Goal: Answer question/provide support

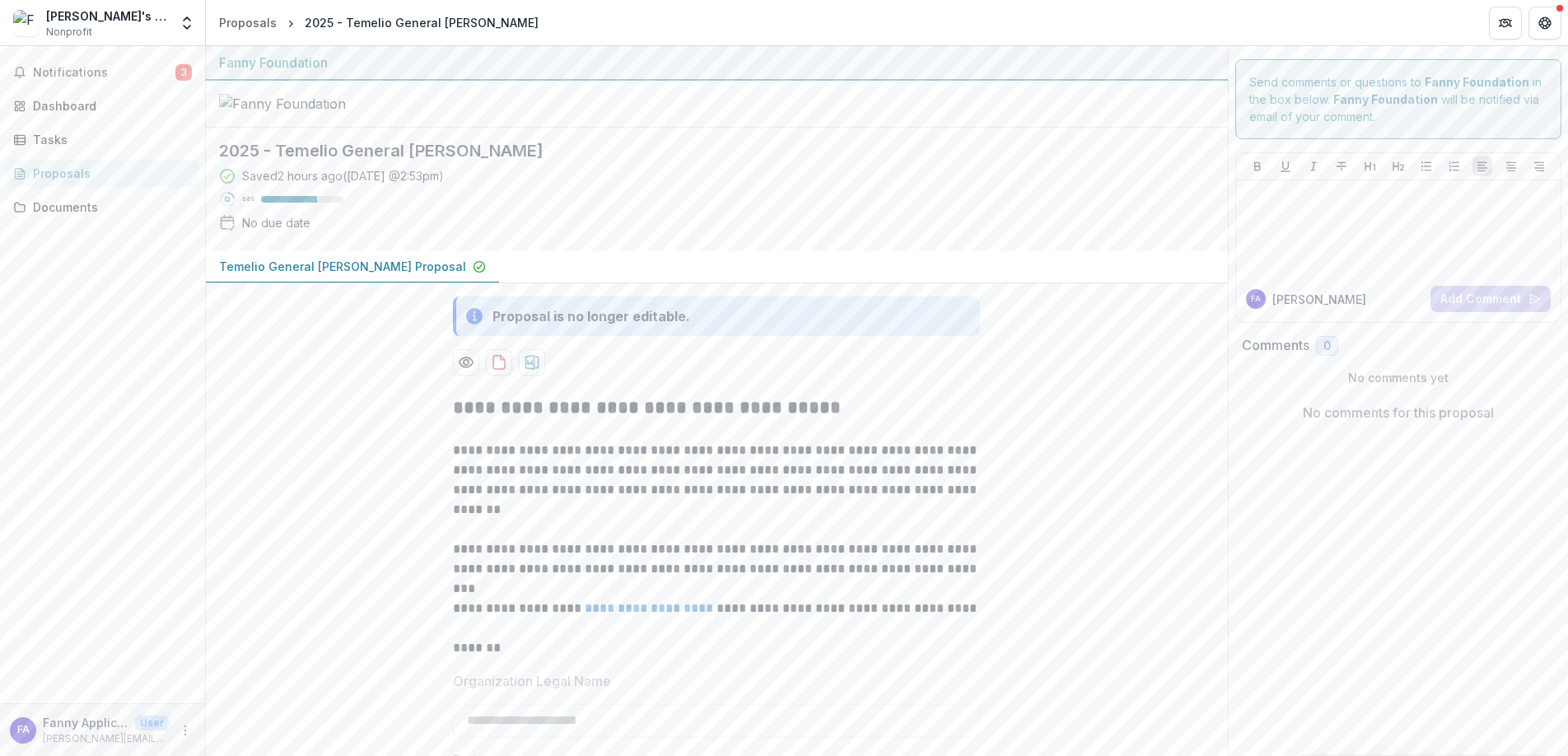
scroll to position [1, 0]
click at [102, 103] on div "Dashboard" at bounding box center [109, 106] width 153 height 17
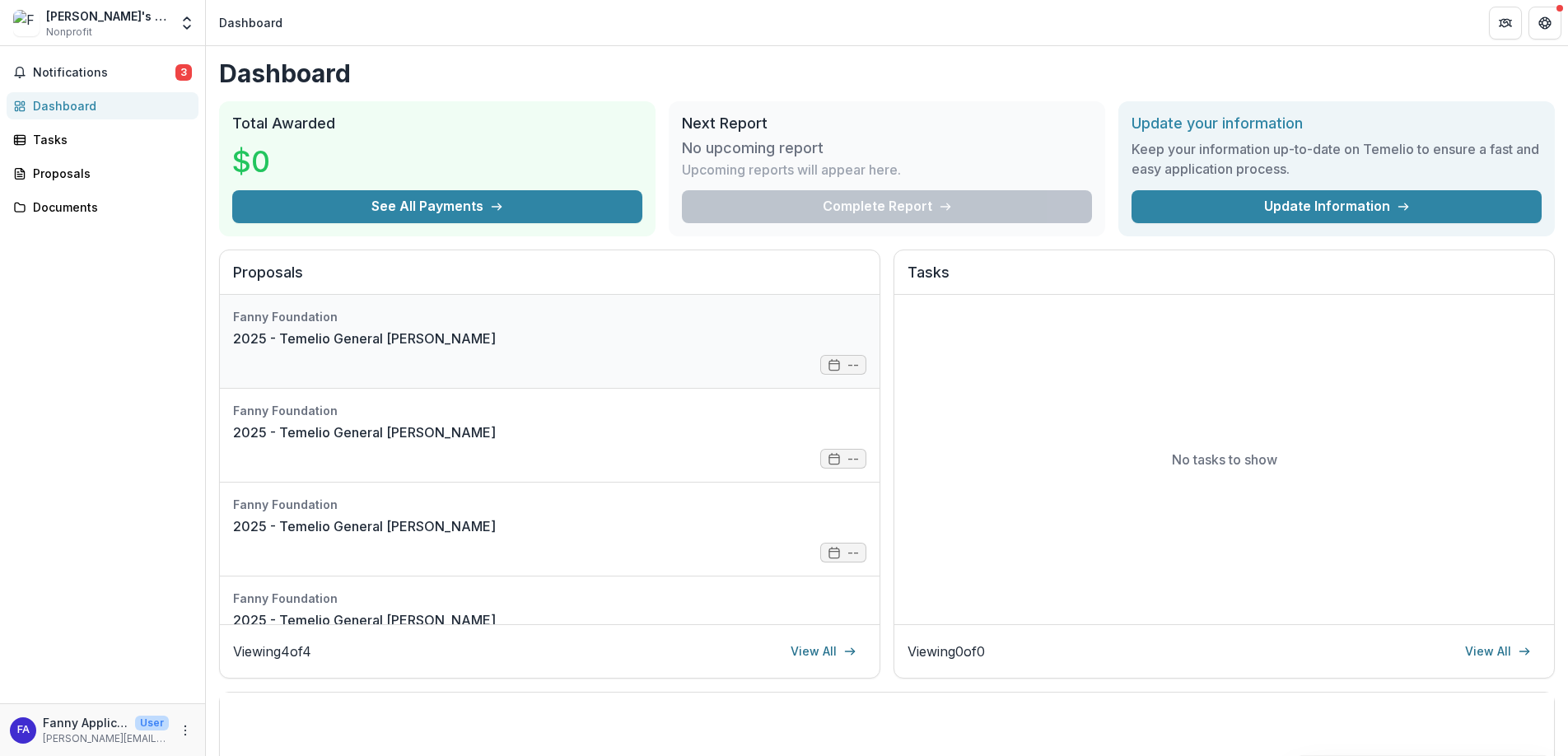
click at [411, 338] on link "2025 - Temelio General [PERSON_NAME]" at bounding box center [364, 338] width 263 height 20
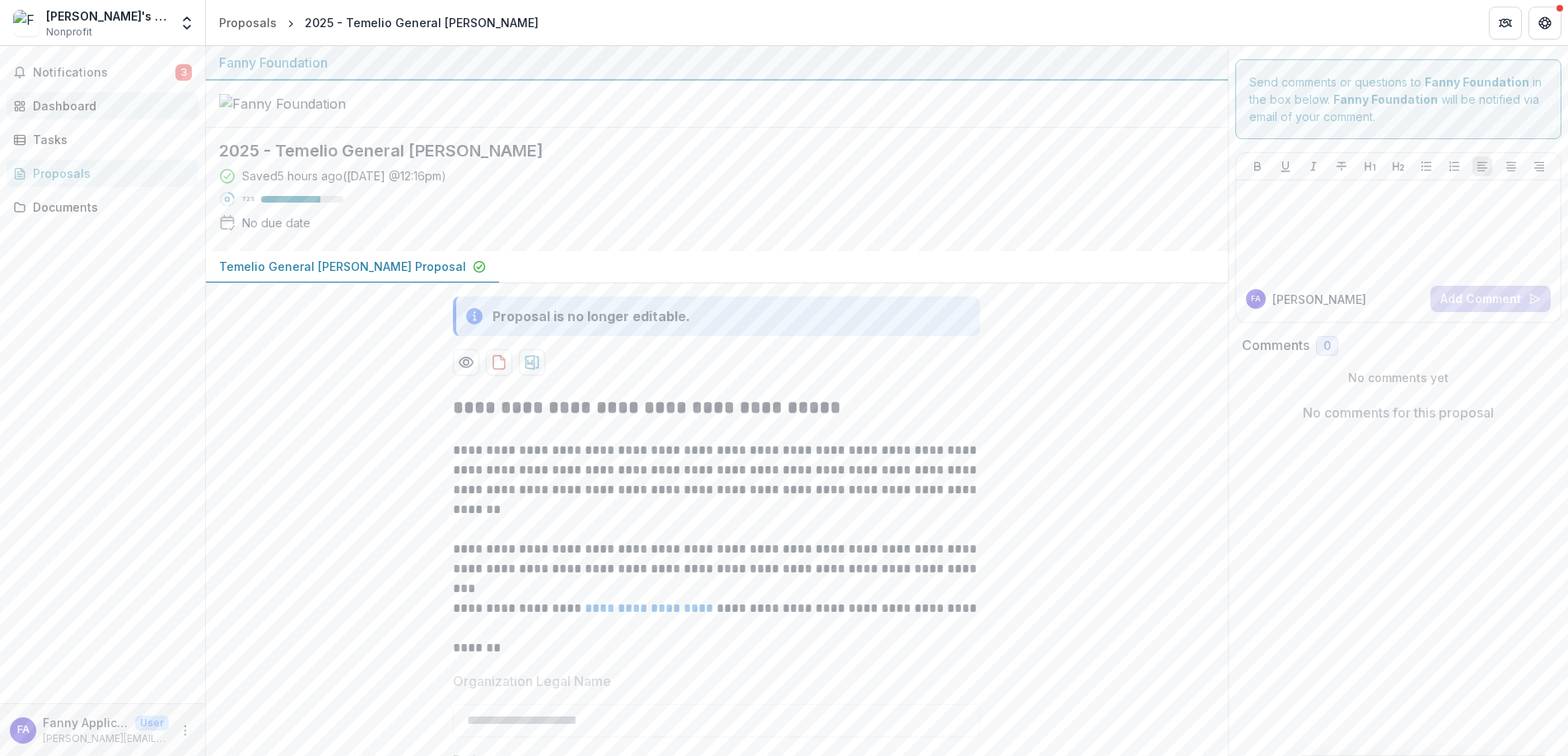
click at [67, 108] on div "Dashboard" at bounding box center [109, 106] width 153 height 17
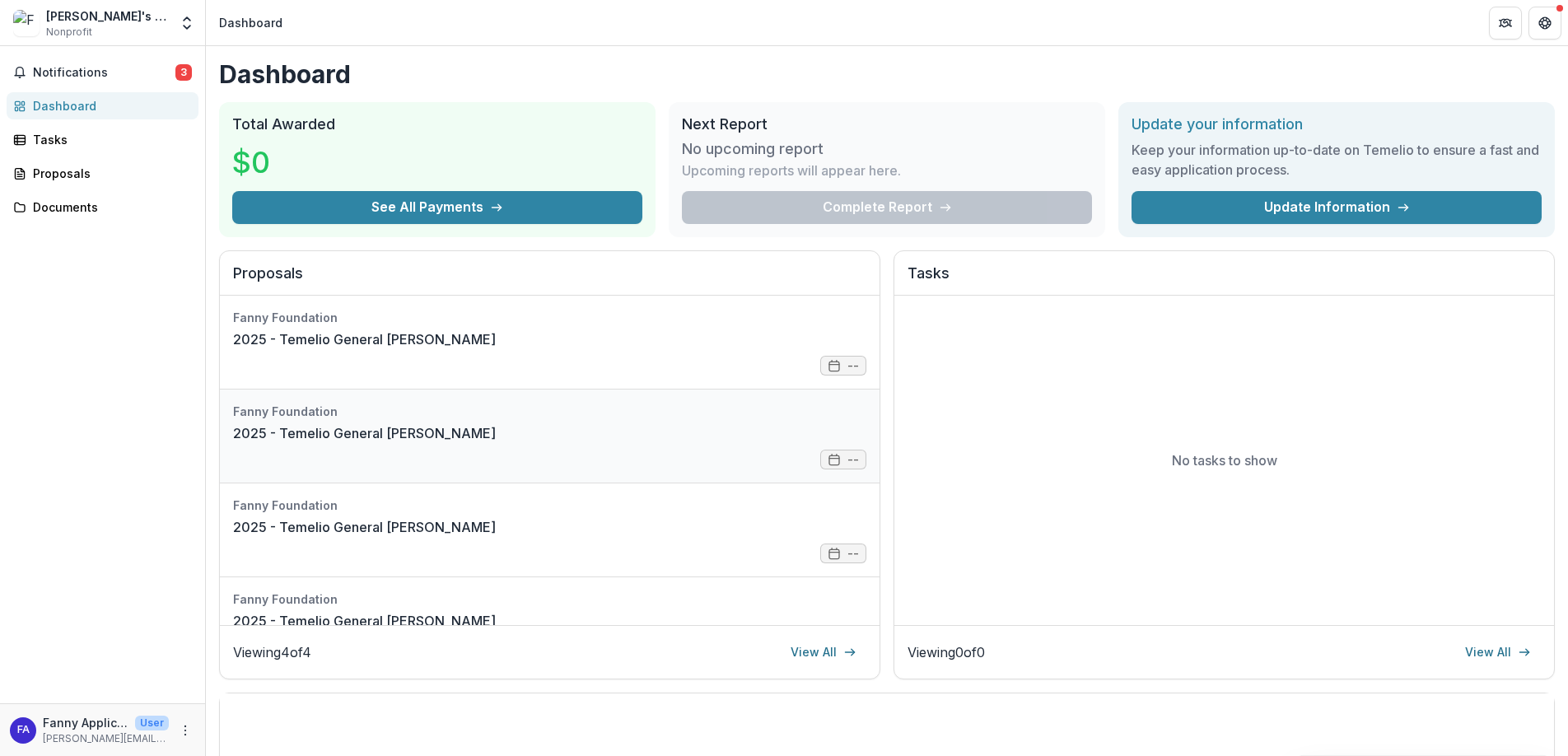
click at [370, 434] on link "2025 - Temelio General [PERSON_NAME]" at bounding box center [364, 433] width 263 height 20
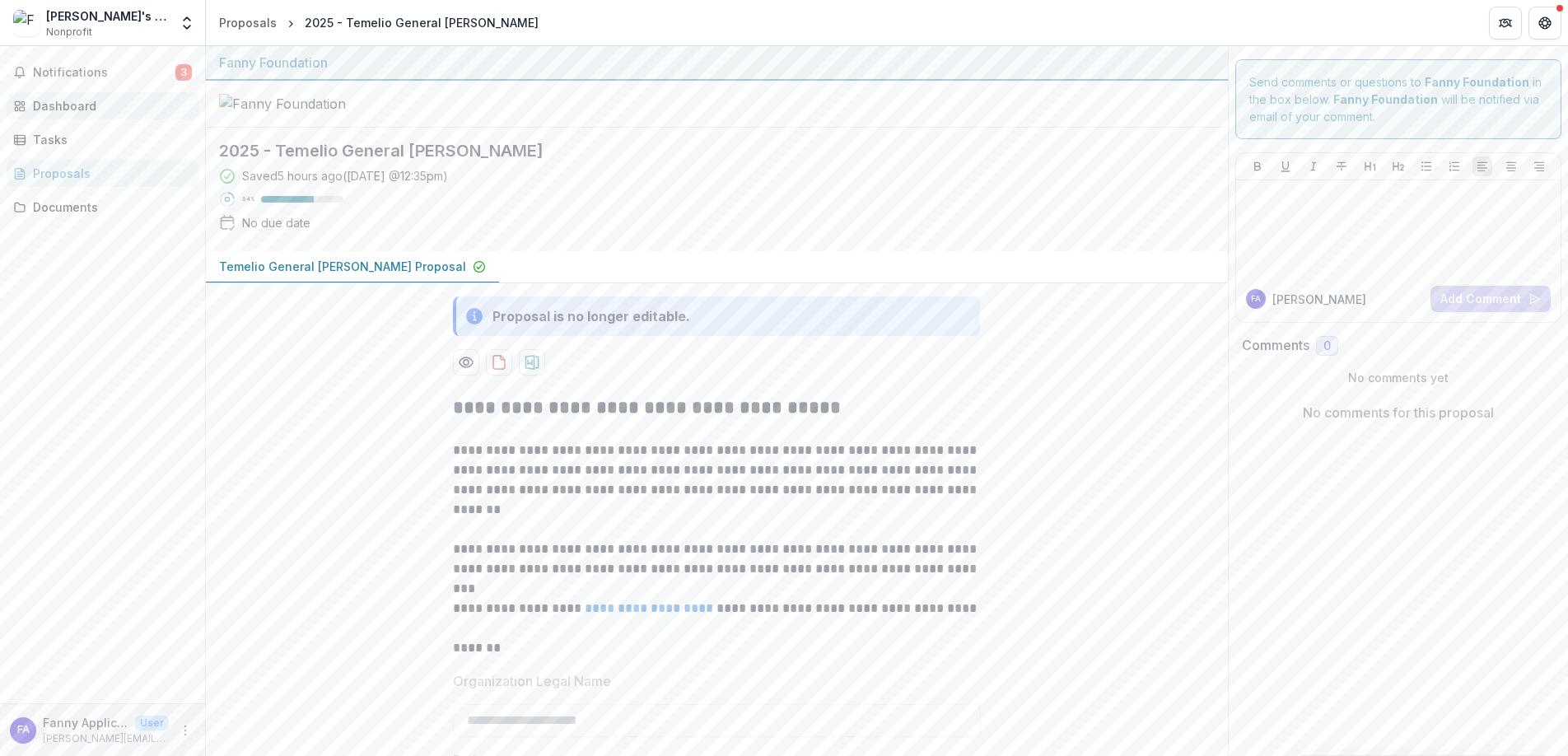
click at [84, 103] on div "Dashboard" at bounding box center [109, 106] width 153 height 17
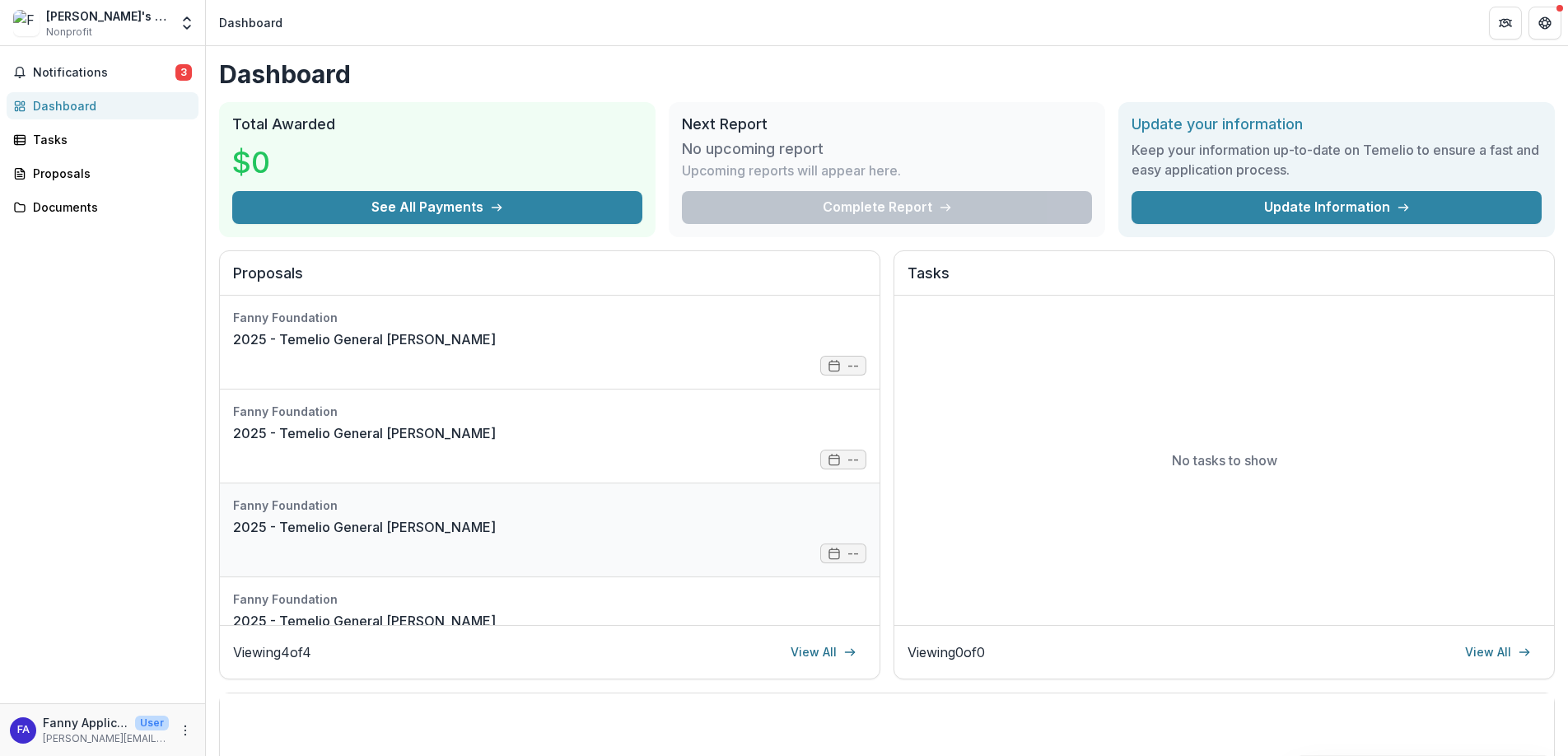
click at [407, 522] on link "2025 - Temelio General [PERSON_NAME]" at bounding box center [364, 527] width 263 height 20
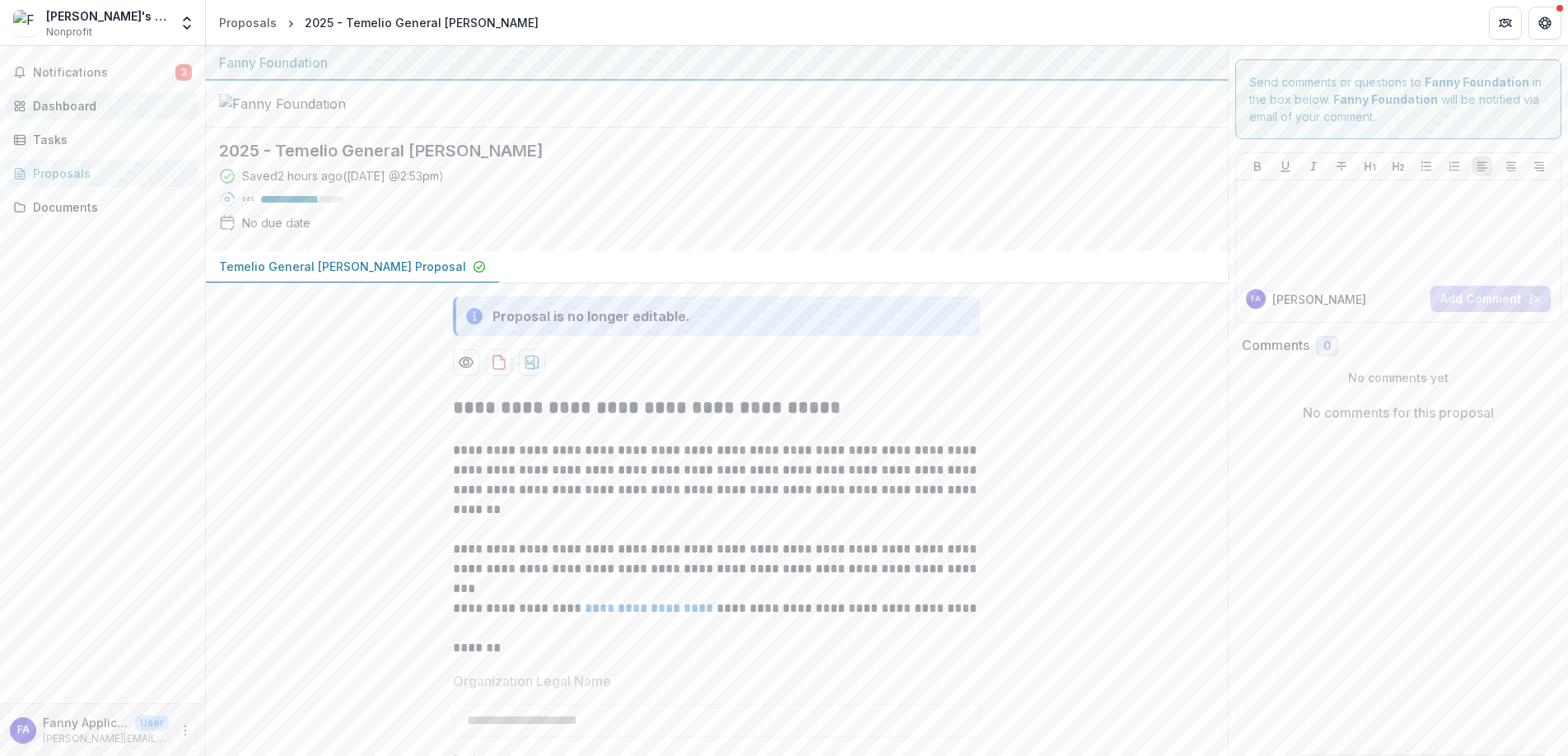
click at [66, 109] on div "Dashboard" at bounding box center [109, 106] width 153 height 17
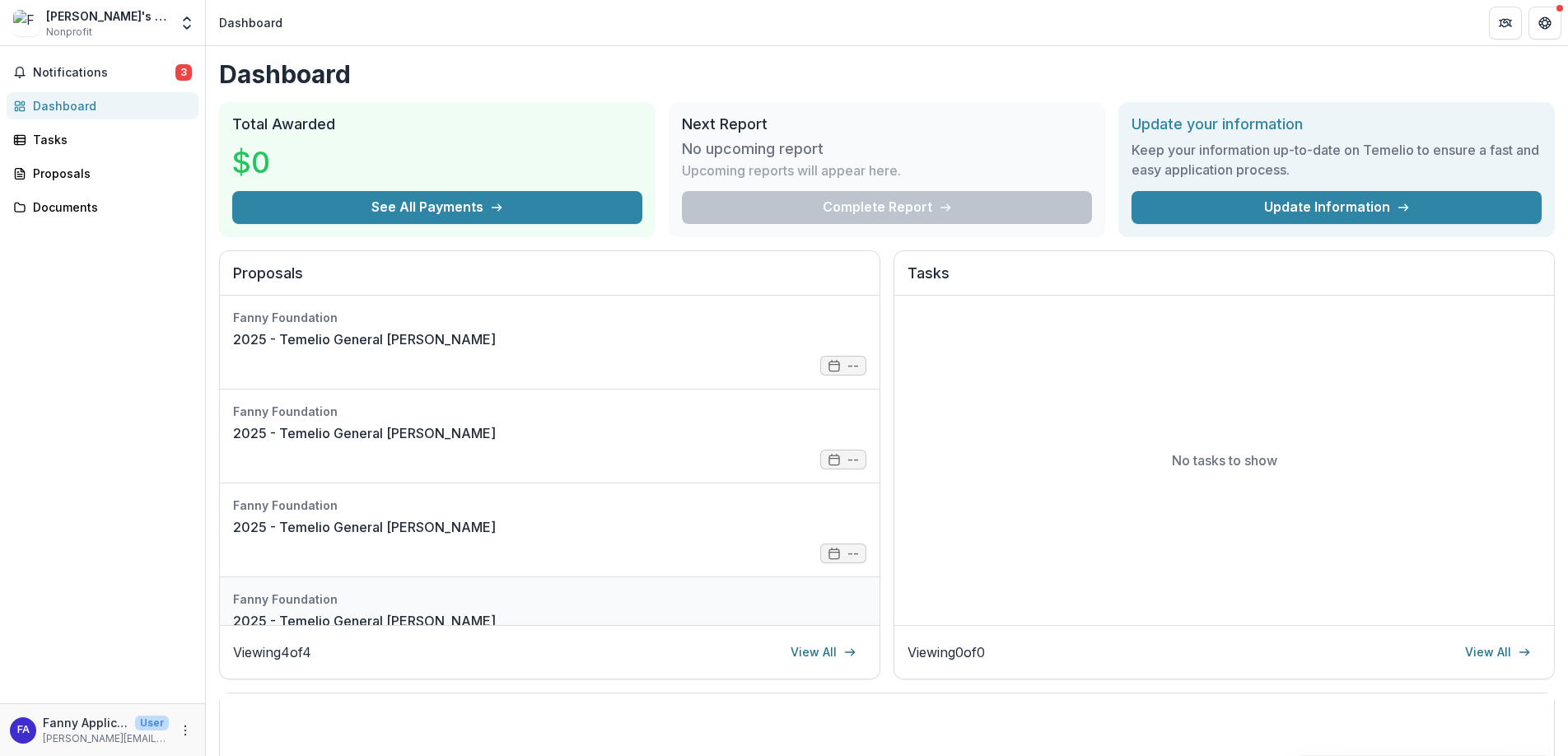
click at [427, 611] on link "2025 - Temelio General [PERSON_NAME]" at bounding box center [364, 621] width 263 height 20
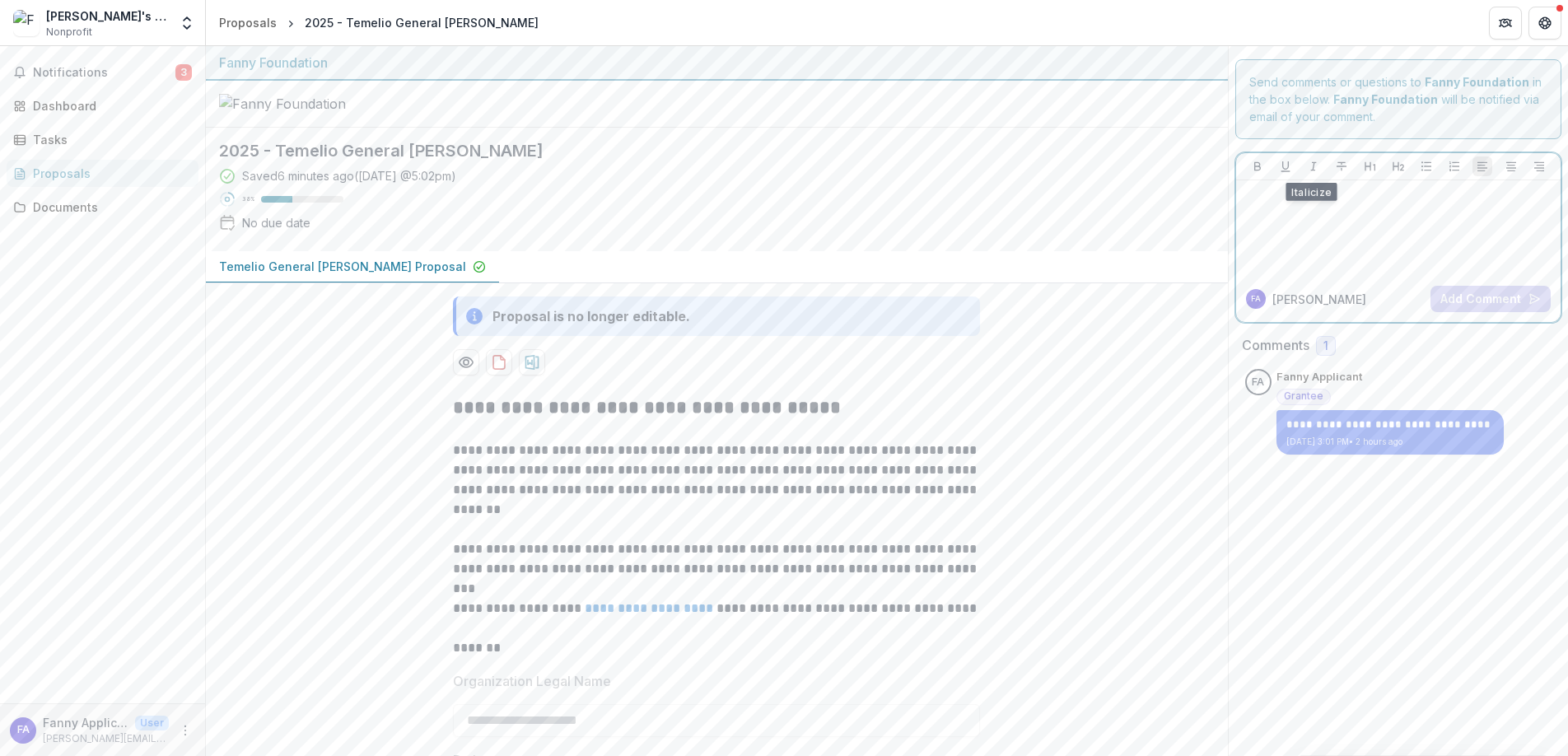
click at [1353, 257] on div at bounding box center [1399, 228] width 312 height 83
click at [1420, 375] on div "**********" at bounding box center [1390, 411] width 228 height 85
click at [1414, 397] on div "**********" at bounding box center [1390, 411] width 228 height 85
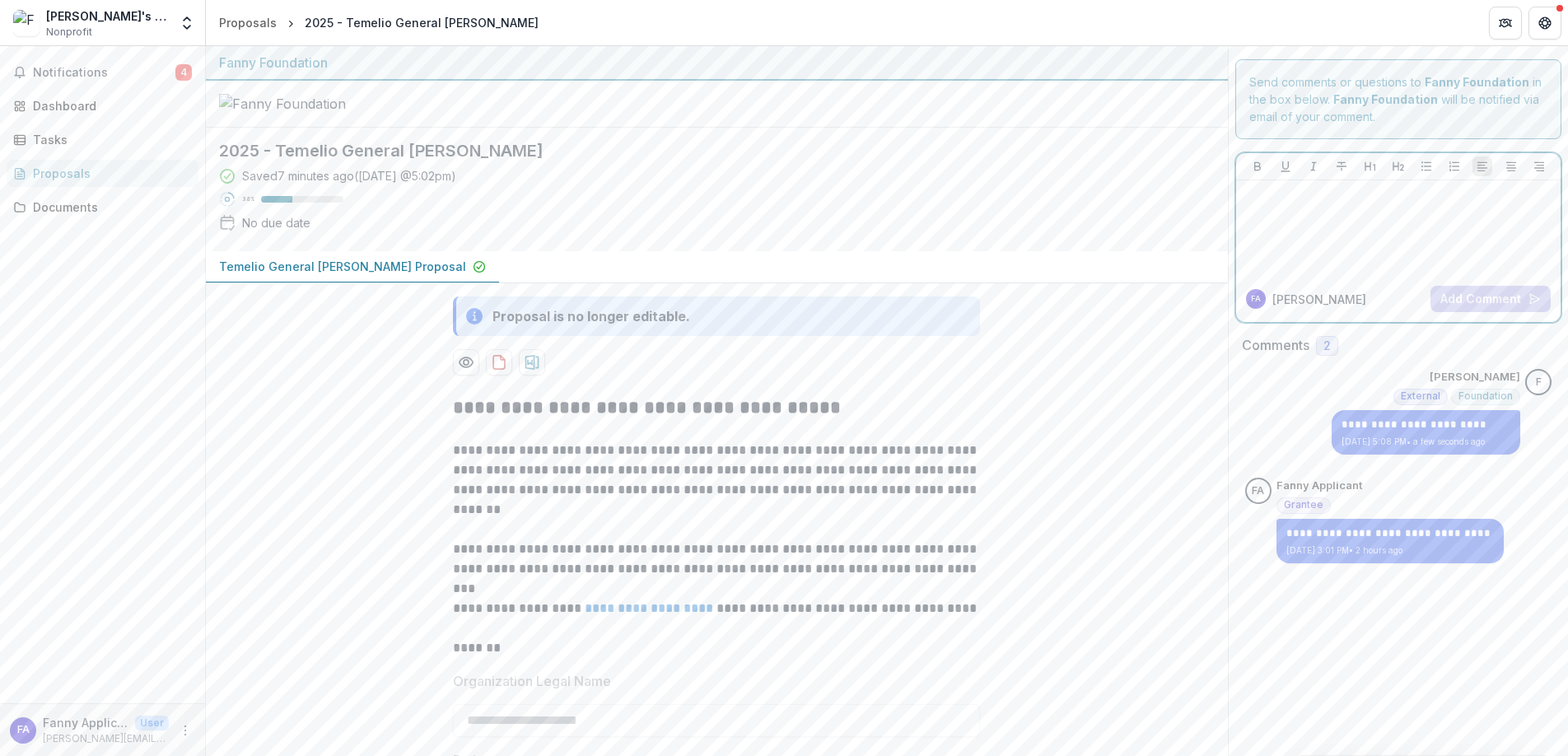
click at [1403, 253] on div at bounding box center [1399, 228] width 312 height 83
click at [1471, 304] on button "Add Comment" at bounding box center [1490, 299] width 120 height 27
